Goal: Information Seeking & Learning: Compare options

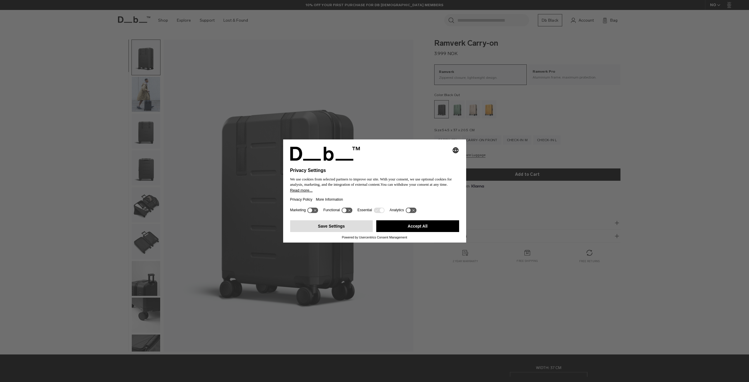
click at [353, 223] on button "Save Settings" at bounding box center [331, 226] width 83 height 12
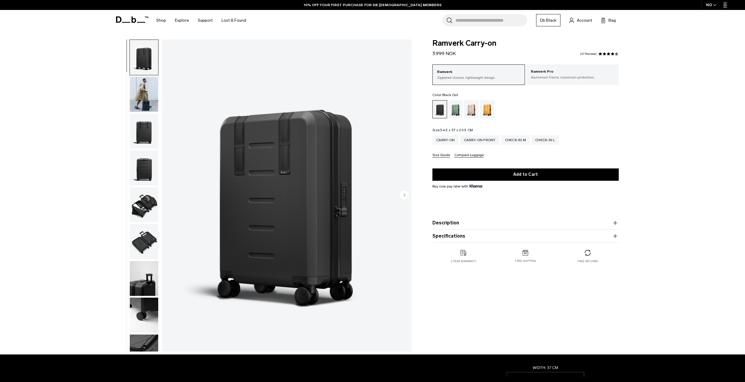
click at [146, 92] on img "button" at bounding box center [144, 94] width 28 height 35
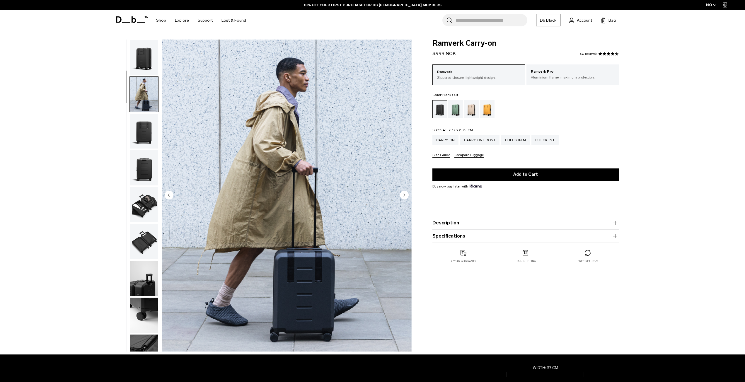
scroll to position [37, 0]
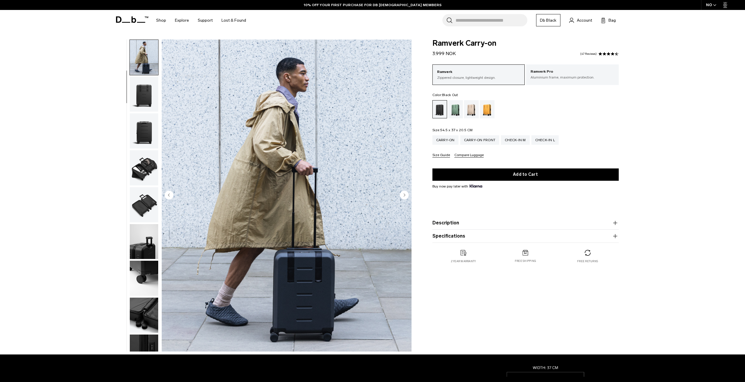
click at [146, 105] on img "button" at bounding box center [144, 94] width 28 height 35
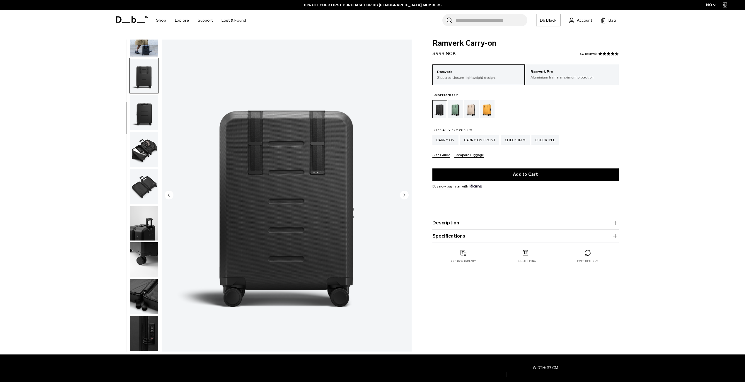
click at [145, 53] on img "button" at bounding box center [144, 38] width 28 height 35
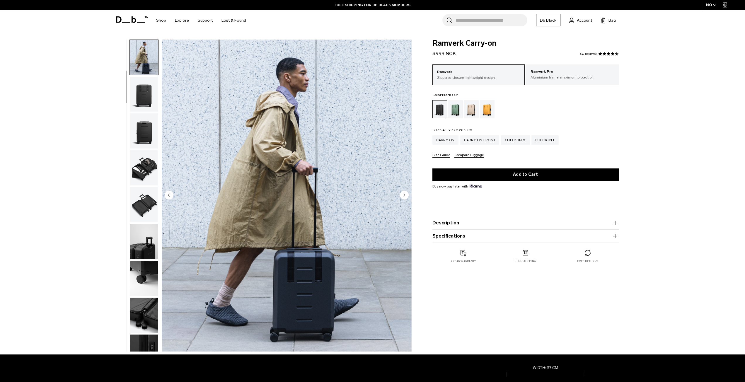
click at [145, 82] on img "button" at bounding box center [144, 94] width 28 height 35
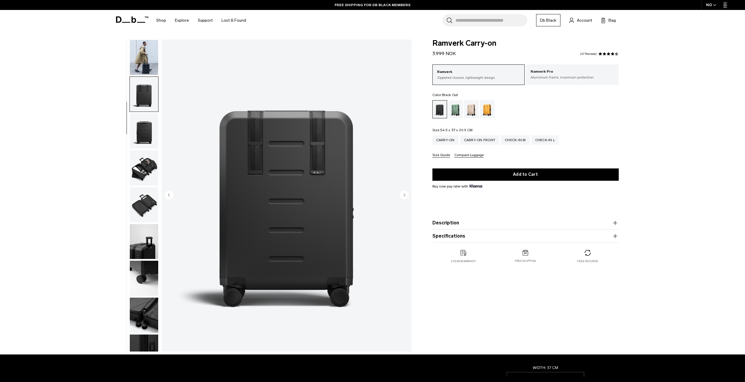
scroll to position [55, 0]
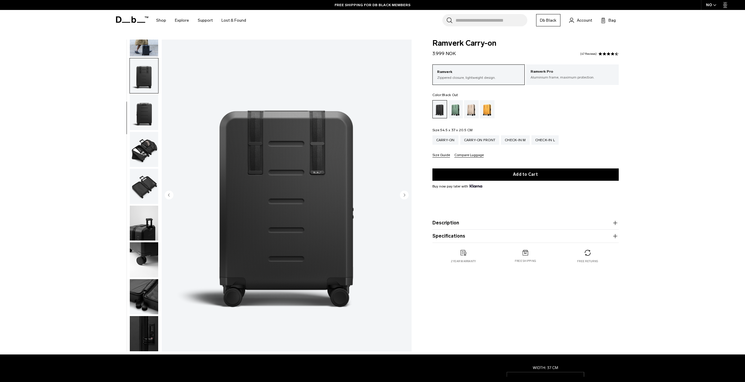
click at [152, 102] on img "button" at bounding box center [144, 112] width 28 height 35
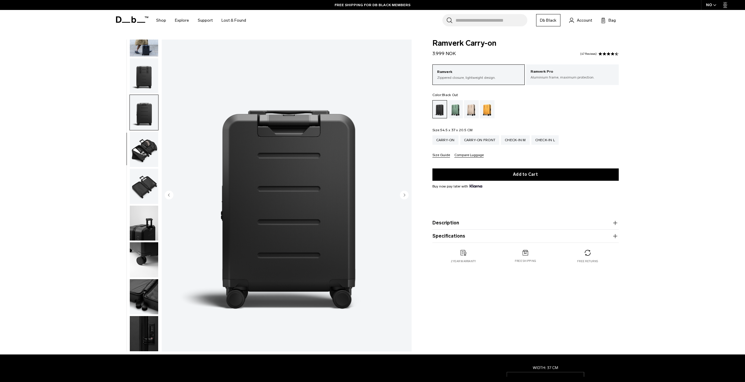
click at [147, 141] on img "button" at bounding box center [144, 149] width 28 height 35
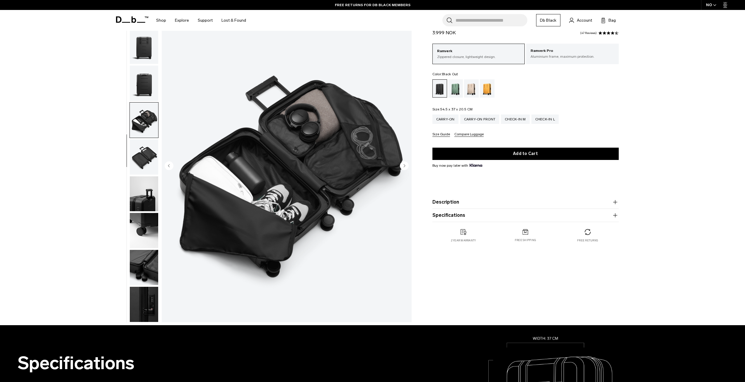
click at [152, 151] on img "button" at bounding box center [144, 156] width 28 height 35
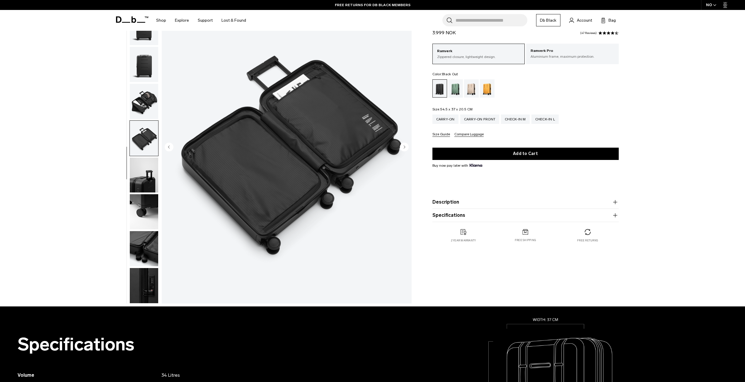
scroll to position [59, 0]
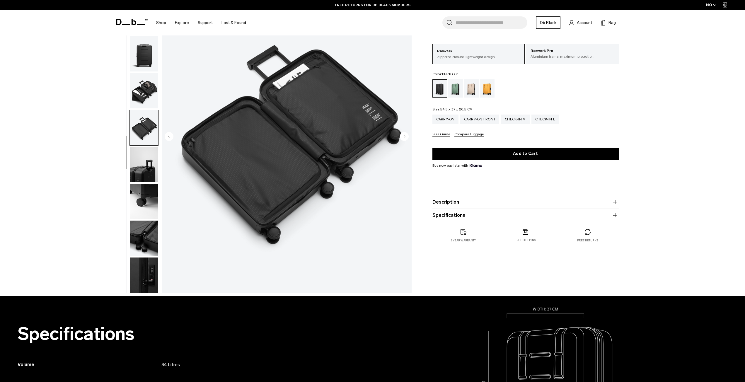
click at [151, 162] on img "button" at bounding box center [144, 164] width 28 height 35
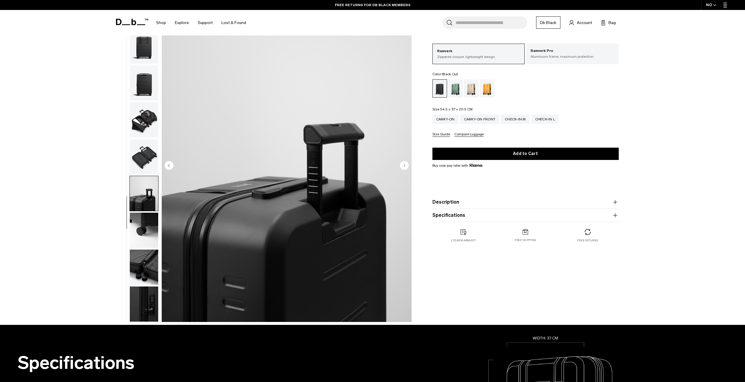
scroll to position [29, 0]
click at [151, 227] on img "button" at bounding box center [144, 230] width 28 height 35
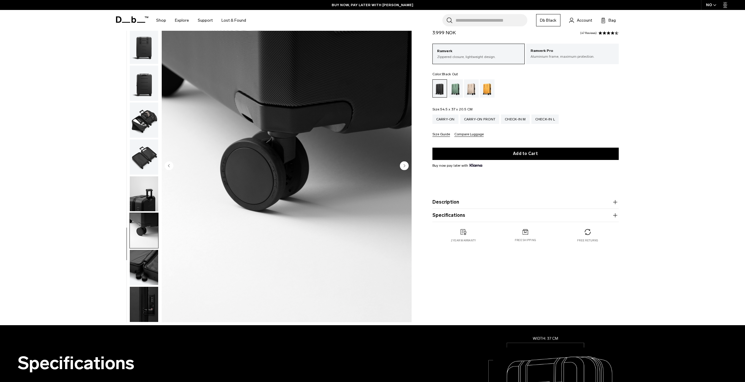
click at [152, 261] on img "button" at bounding box center [144, 267] width 28 height 35
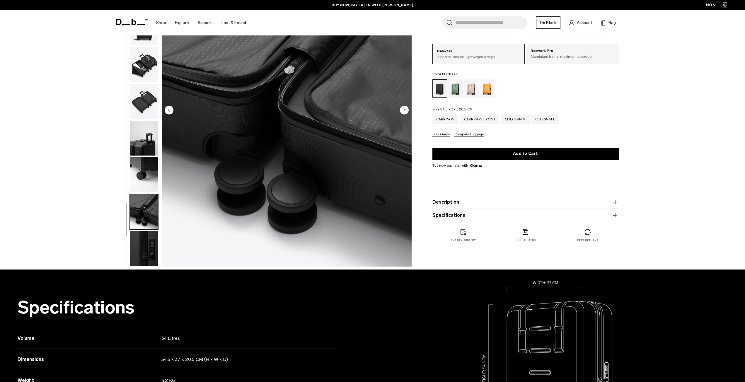
scroll to position [88, 0]
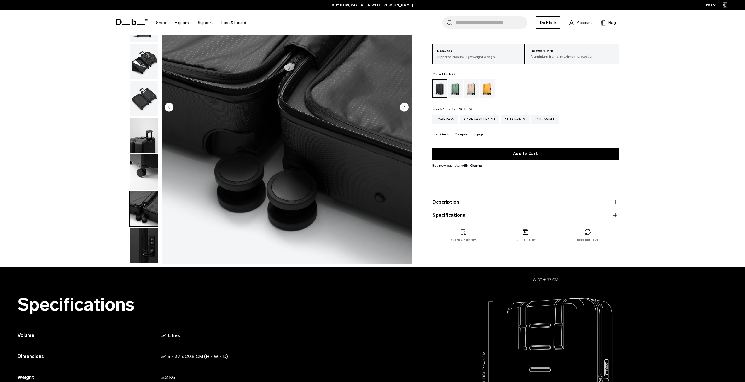
click at [149, 264] on div "09 / 10" at bounding box center [262, 109] width 306 height 315
click at [150, 252] on img "button" at bounding box center [144, 245] width 28 height 35
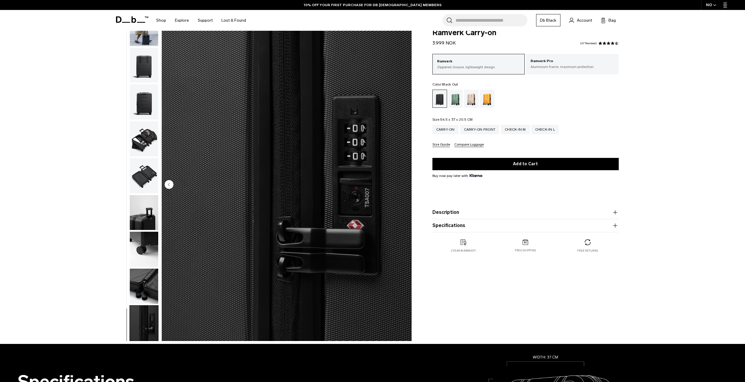
scroll to position [0, 0]
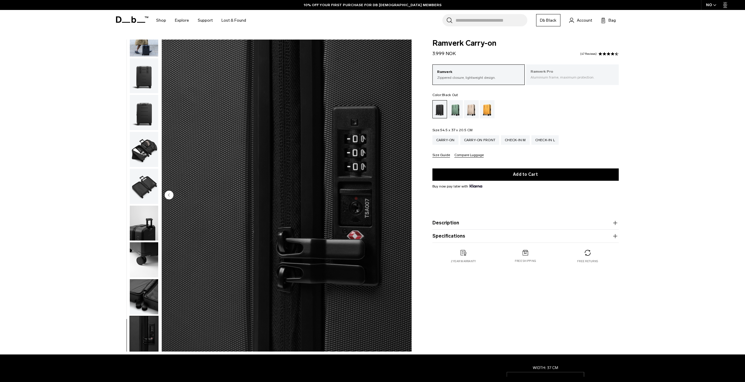
click at [551, 81] on div "Ramverk Pro Aluminium frame, maximum protection." at bounding box center [572, 74] width 93 height 20
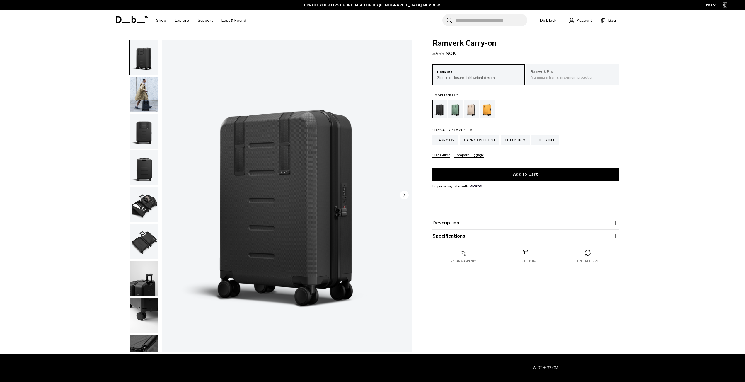
click at [571, 71] on p "Ramverk Pro" at bounding box center [572, 72] width 84 height 6
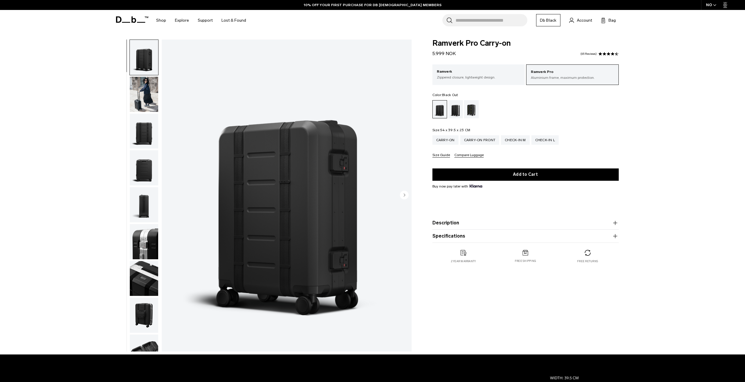
click at [151, 100] on img "button" at bounding box center [144, 94] width 28 height 35
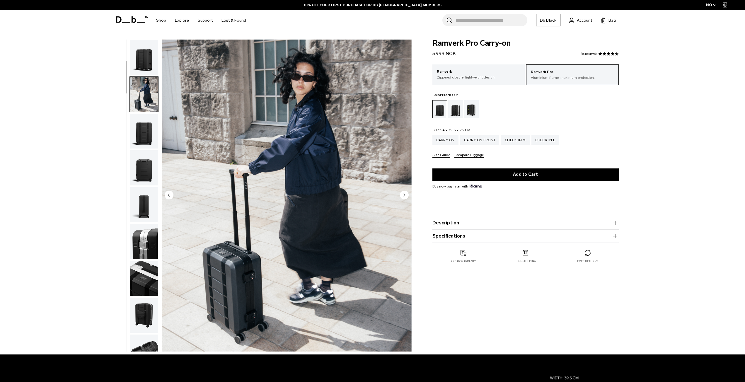
scroll to position [37, 0]
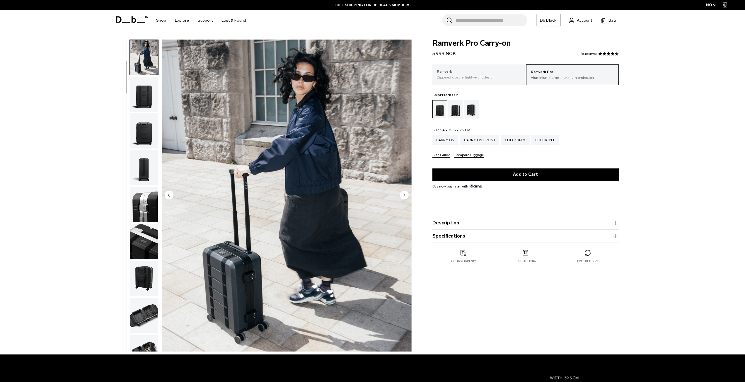
click at [452, 72] on p "Ramverk" at bounding box center [479, 72] width 84 height 6
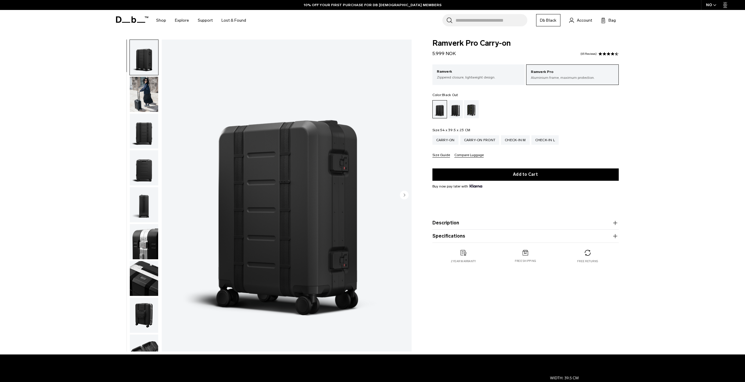
click at [149, 90] on img "button" at bounding box center [144, 94] width 28 height 35
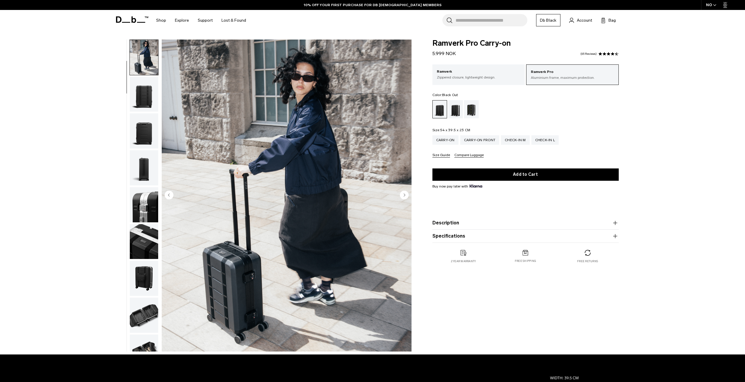
click at [149, 105] on img "button" at bounding box center [144, 94] width 28 height 35
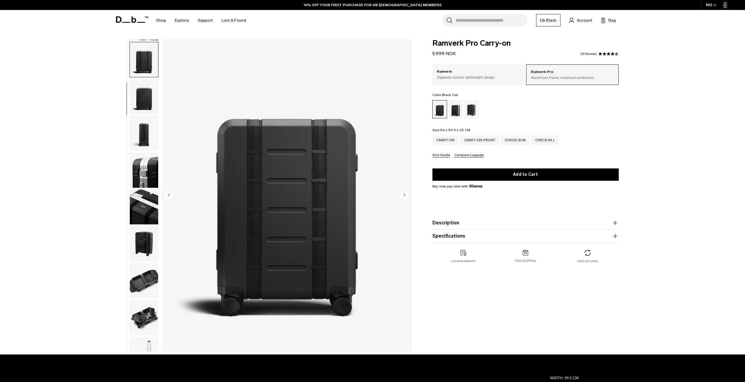
scroll to position [74, 0]
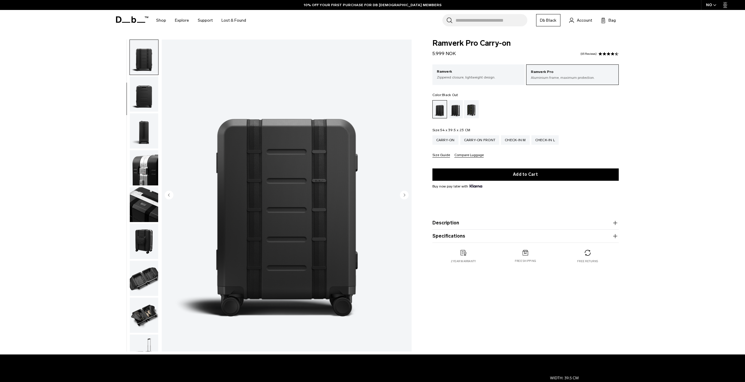
click at [146, 104] on img "button" at bounding box center [144, 93] width 28 height 35
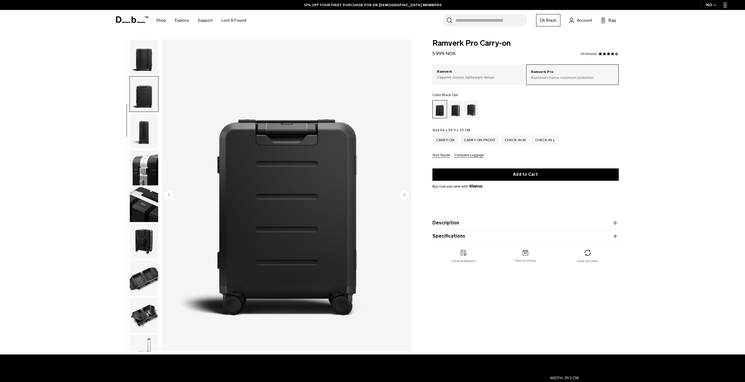
scroll to position [110, 0]
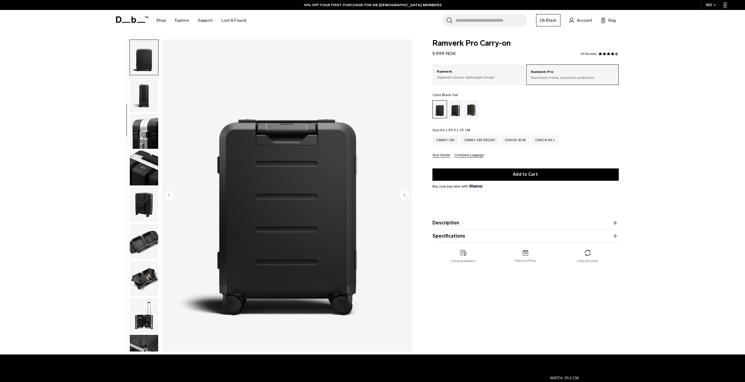
click at [146, 104] on img "button" at bounding box center [144, 94] width 28 height 35
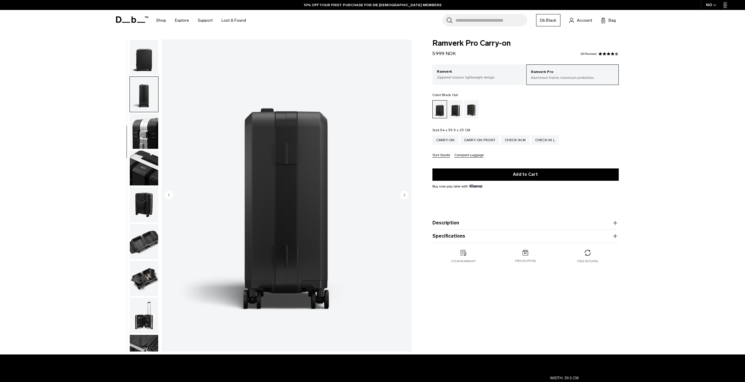
scroll to position [147, 0]
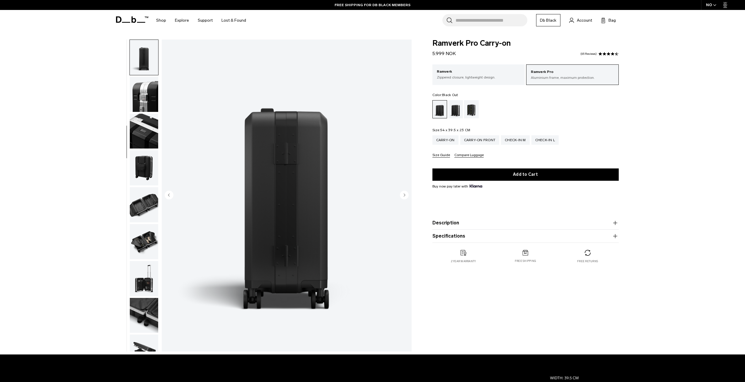
click at [146, 104] on img "button" at bounding box center [144, 94] width 28 height 35
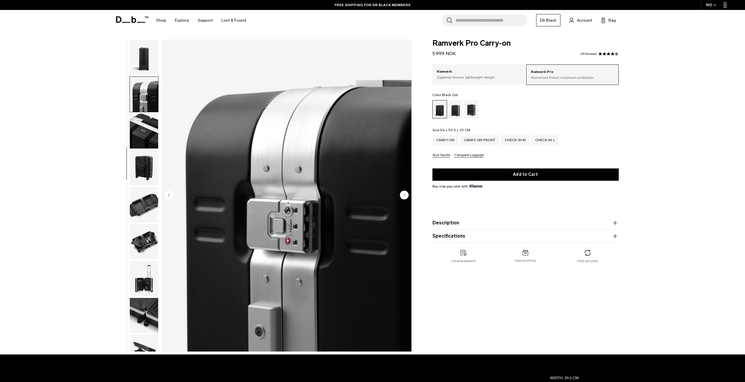
scroll to position [184, 0]
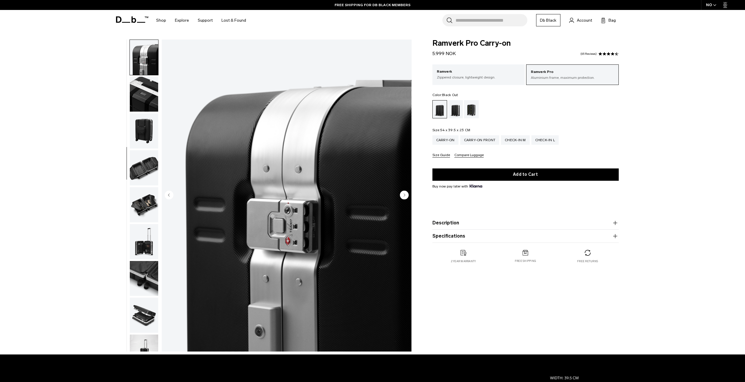
click at [146, 104] on img "button" at bounding box center [144, 94] width 28 height 35
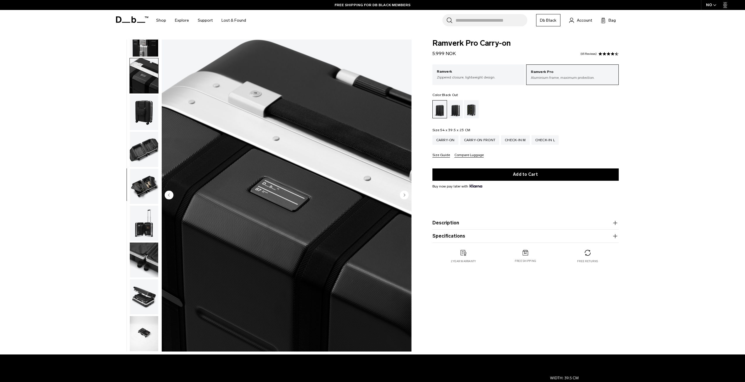
click at [146, 104] on img "button" at bounding box center [144, 112] width 28 height 35
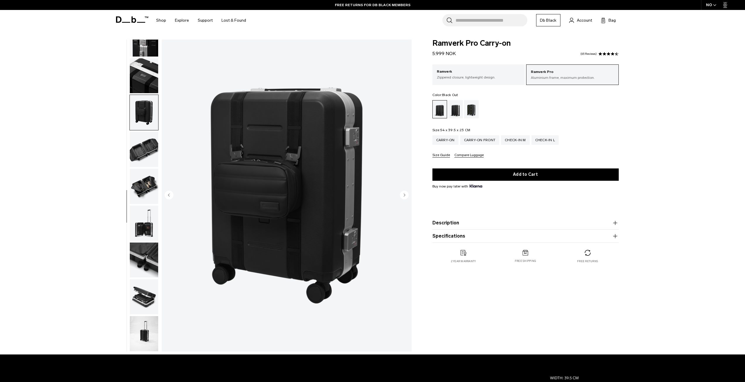
click at [149, 148] on img "button" at bounding box center [144, 149] width 28 height 35
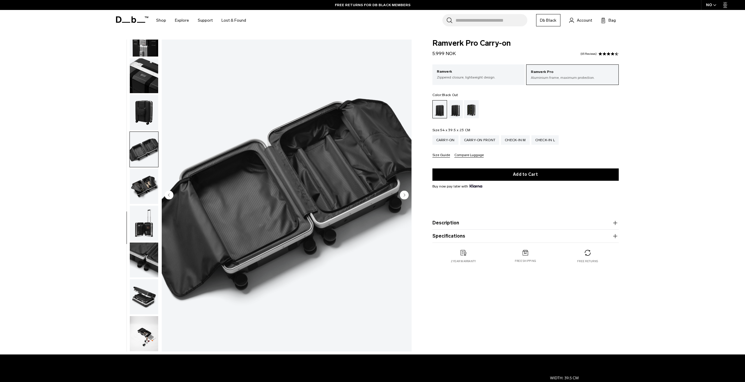
click at [145, 180] on img "button" at bounding box center [144, 186] width 28 height 35
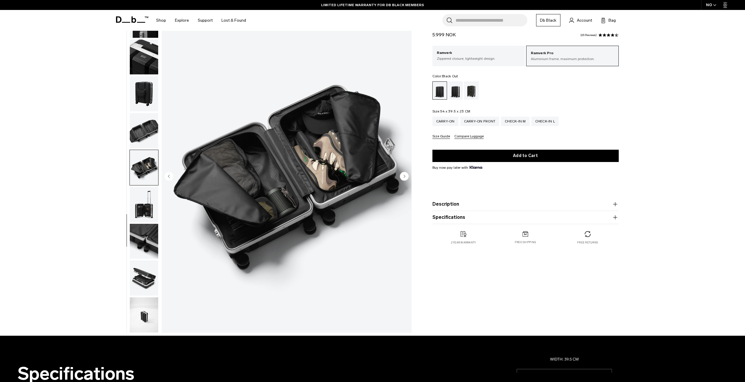
scroll to position [29, 0]
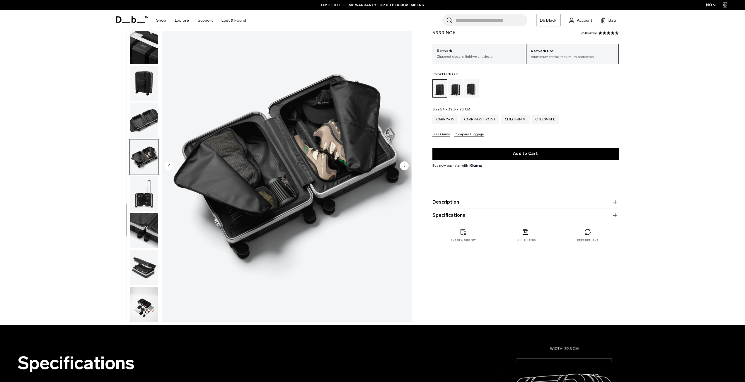
click at [144, 188] on img "button" at bounding box center [144, 193] width 28 height 35
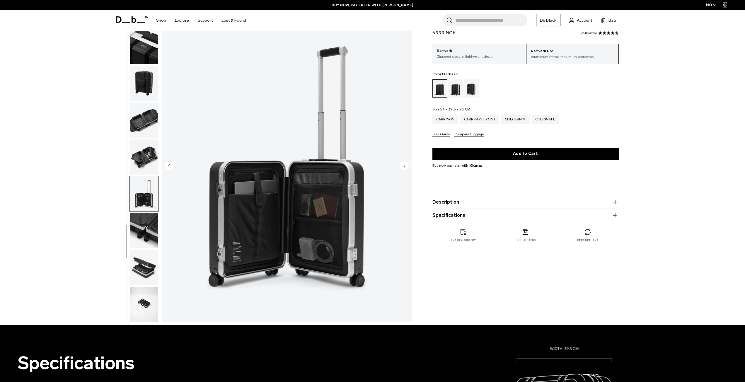
click at [153, 236] on img "button" at bounding box center [144, 230] width 28 height 35
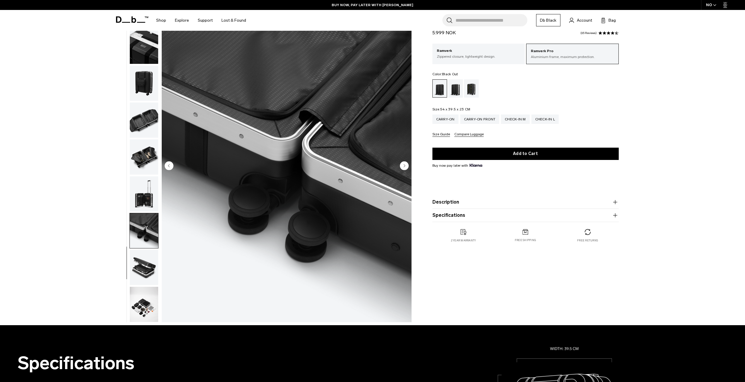
click at [151, 255] on img "button" at bounding box center [144, 267] width 28 height 35
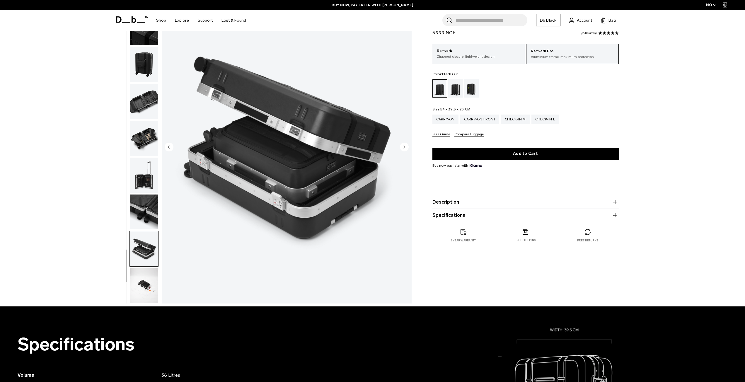
scroll to position [59, 0]
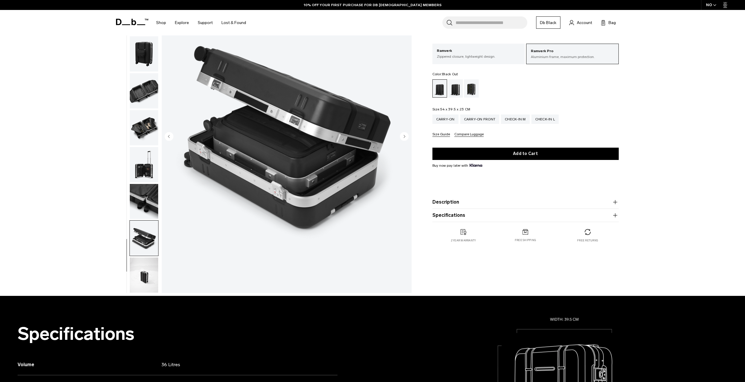
click at [150, 278] on img "button" at bounding box center [144, 274] width 28 height 35
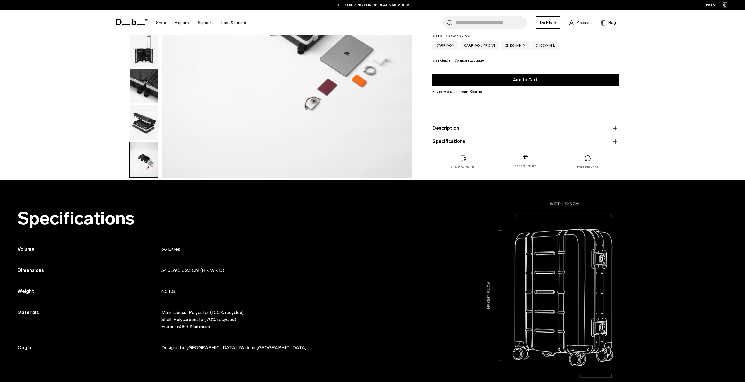
scroll to position [176, 0]
